Goal: Task Accomplishment & Management: Use online tool/utility

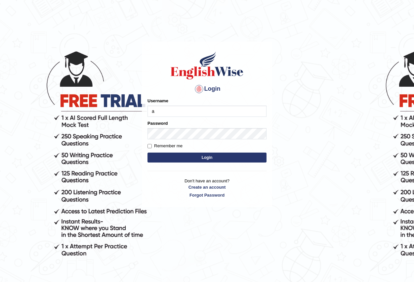
type input "Antonio2024"
click at [205, 157] on button "Login" at bounding box center [207, 158] width 119 height 10
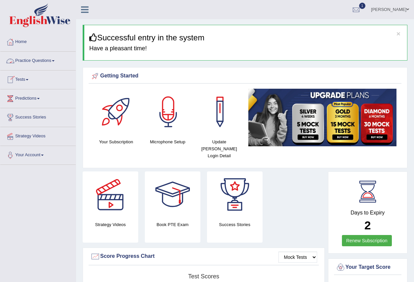
click at [54, 61] on link "Practice Questions" at bounding box center [37, 60] width 75 height 17
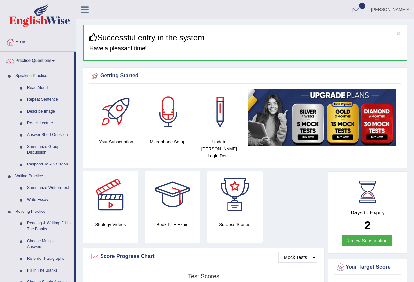
click at [47, 39] on link "Home" at bounding box center [37, 41] width 75 height 17
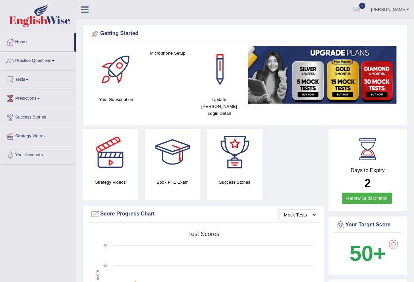
click at [27, 79] on link "Tests" at bounding box center [37, 78] width 75 height 17
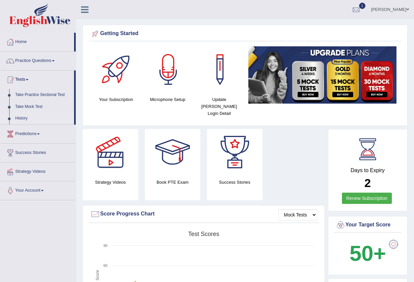
click at [21, 117] on link "History" at bounding box center [43, 119] width 62 height 12
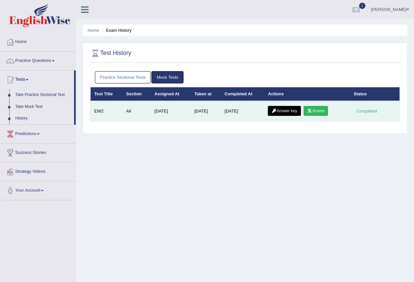
click at [319, 110] on link "Scores" at bounding box center [316, 111] width 24 height 10
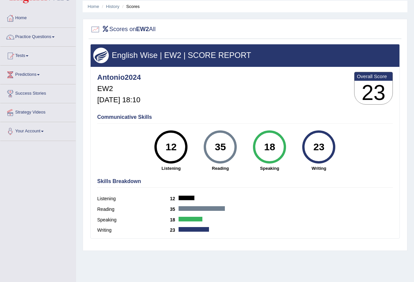
scroll to position [33, 0]
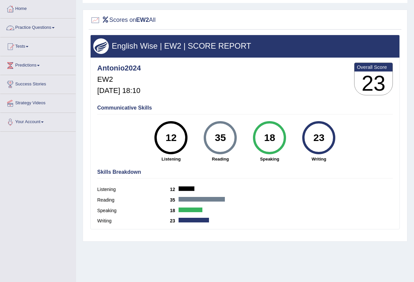
click at [56, 26] on link "Practice Questions" at bounding box center [37, 27] width 75 height 17
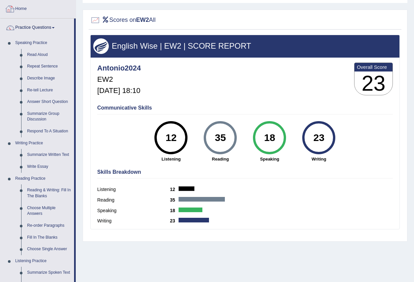
click at [59, 10] on link "Home" at bounding box center [37, 8] width 75 height 17
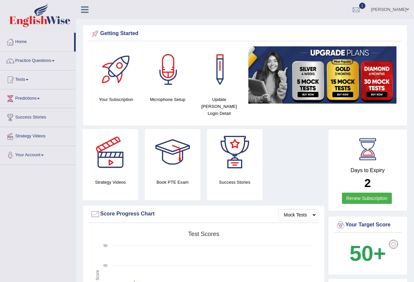
click at [20, 79] on link "Tests" at bounding box center [37, 78] width 75 height 17
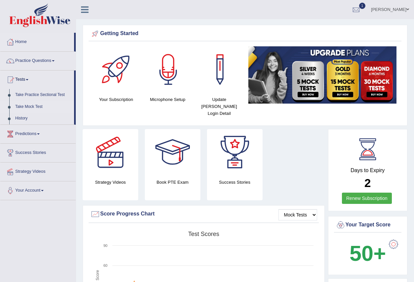
click at [32, 107] on link "Take Mock Test" at bounding box center [43, 107] width 62 height 12
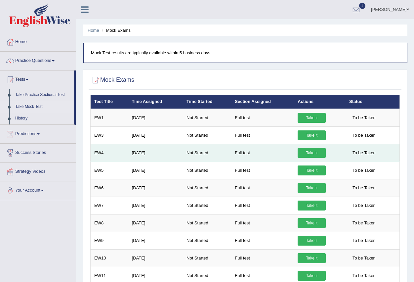
click at [137, 151] on td "[DATE]" at bounding box center [155, 153] width 55 height 18
click at [132, 151] on td "[DATE]" at bounding box center [155, 153] width 55 height 18
click at [116, 148] on td "EW4" at bounding box center [110, 153] width 38 height 18
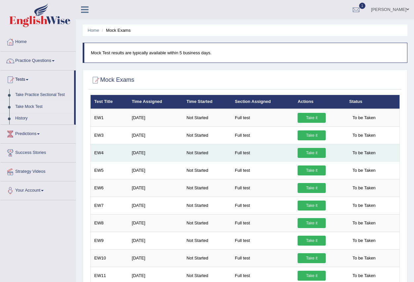
click at [313, 153] on link "Take it" at bounding box center [312, 153] width 28 height 10
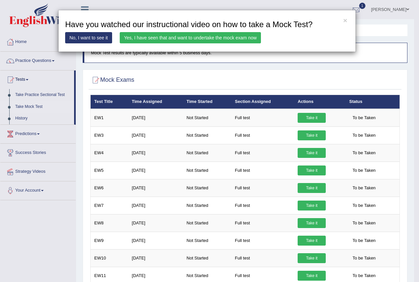
click at [217, 39] on link "Yes, I have seen that and want to undertake the mock exam now" at bounding box center [190, 37] width 141 height 11
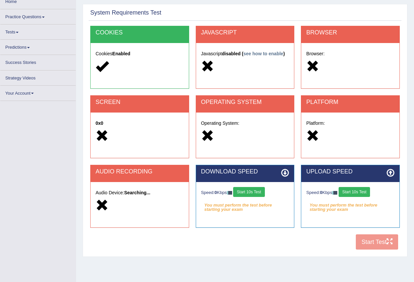
scroll to position [66, 0]
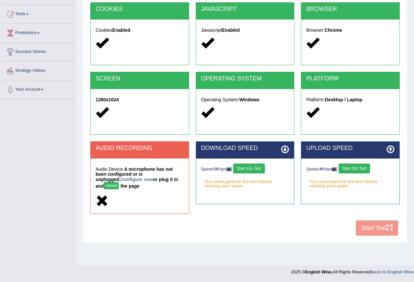
click at [254, 167] on button "Start 10s Test" at bounding box center [248, 169] width 31 height 10
click at [358, 169] on button "Start 10s Test" at bounding box center [354, 169] width 31 height 10
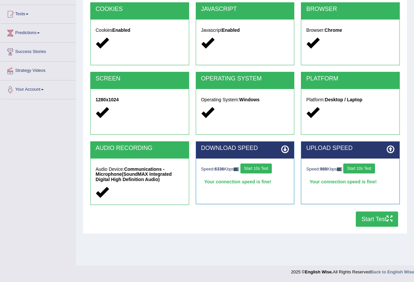
click at [374, 218] on button "Start Test" at bounding box center [377, 218] width 42 height 15
